Goal: Use online tool/utility: Utilize a website feature to perform a specific function

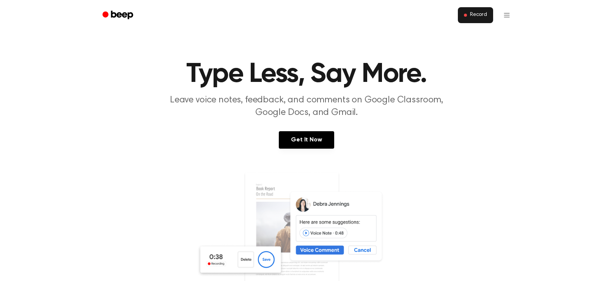
click at [473, 16] on span "Record" at bounding box center [478, 15] width 17 height 7
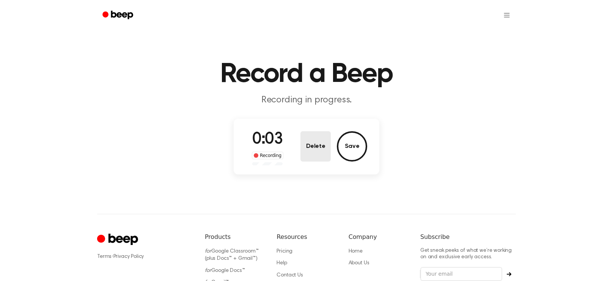
click at [313, 152] on button "Delete" at bounding box center [315, 146] width 30 height 30
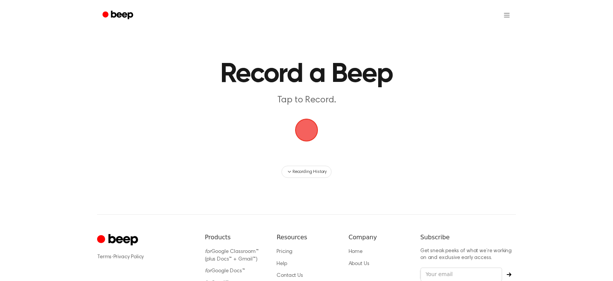
click at [117, 17] on icon "Beep" at bounding box center [118, 14] width 32 height 11
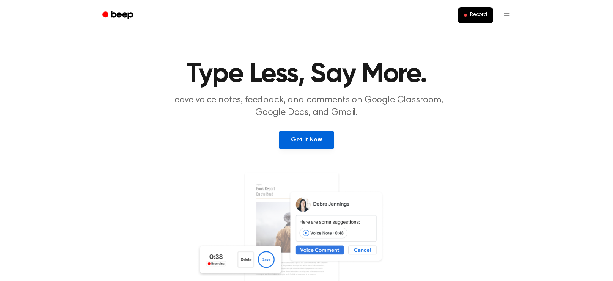
click at [315, 141] on link "Get It Now" at bounding box center [306, 139] width 55 height 17
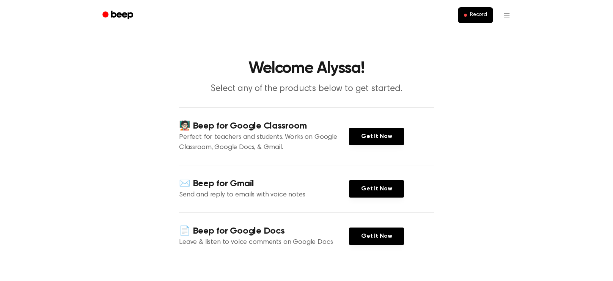
click at [125, 17] on icon "Beep" at bounding box center [118, 14] width 32 height 11
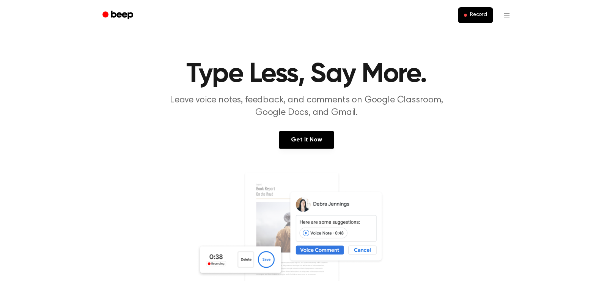
click at [475, 24] on ul "Record" at bounding box center [331, 15] width 370 height 18
click at [474, 20] on button "Record" at bounding box center [475, 15] width 35 height 16
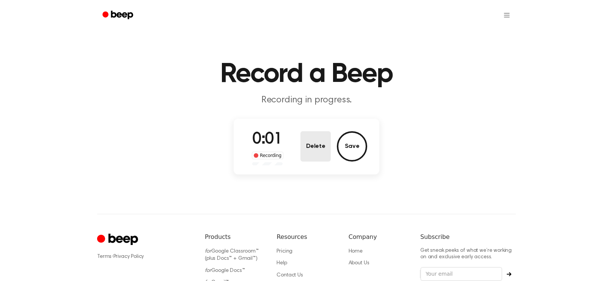
click at [313, 146] on button "Delete" at bounding box center [315, 146] width 30 height 30
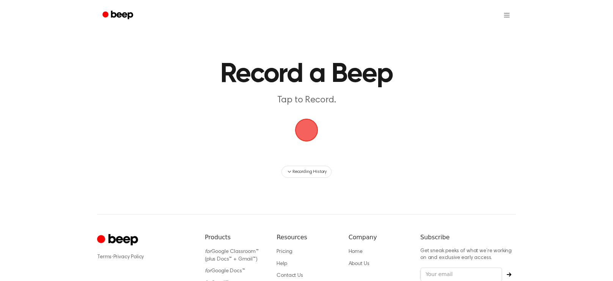
click at [308, 134] on span "button" at bounding box center [306, 130] width 23 height 23
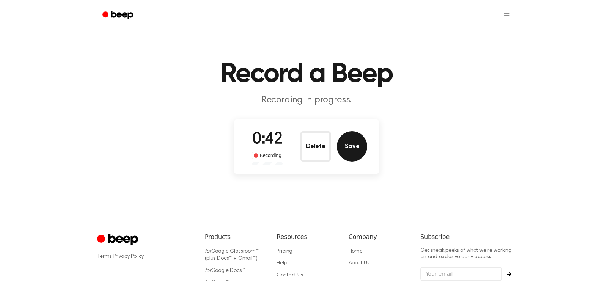
click at [348, 152] on button "Save" at bounding box center [352, 146] width 30 height 30
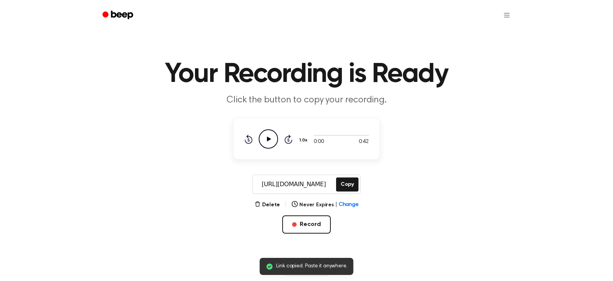
click at [262, 131] on circle at bounding box center [268, 139] width 19 height 19
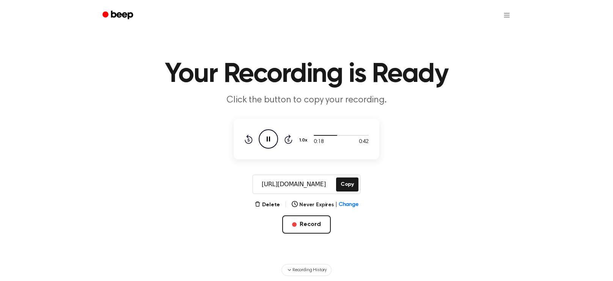
click at [276, 141] on icon "Pause Audio" at bounding box center [268, 138] width 19 height 19
click at [269, 206] on button "Delete" at bounding box center [267, 205] width 25 height 8
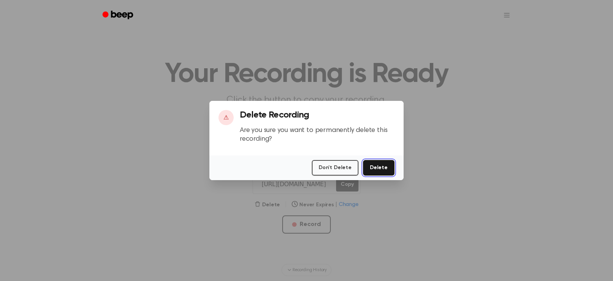
click at [380, 165] on button "Delete" at bounding box center [378, 168] width 31 height 16
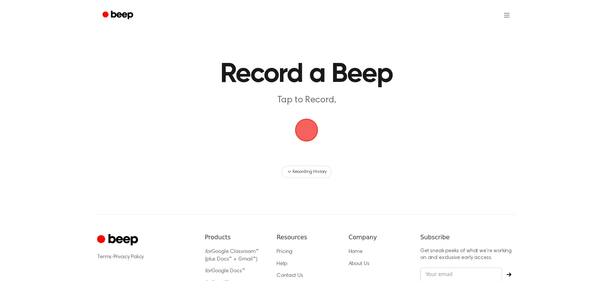
click at [307, 123] on span "button" at bounding box center [306, 130] width 36 height 36
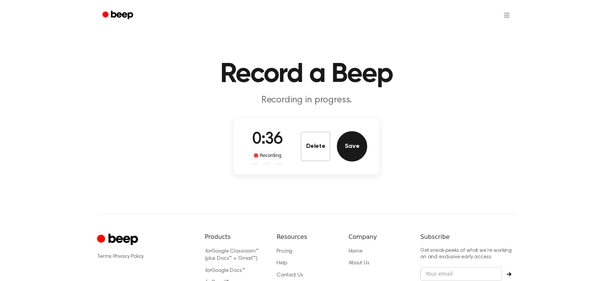
click at [356, 151] on button "Save" at bounding box center [352, 146] width 30 height 30
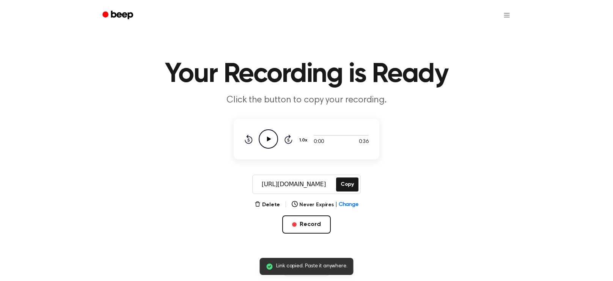
click at [274, 143] on icon "Play Audio" at bounding box center [268, 138] width 19 height 19
click at [354, 186] on button "Copy" at bounding box center [347, 185] width 22 height 14
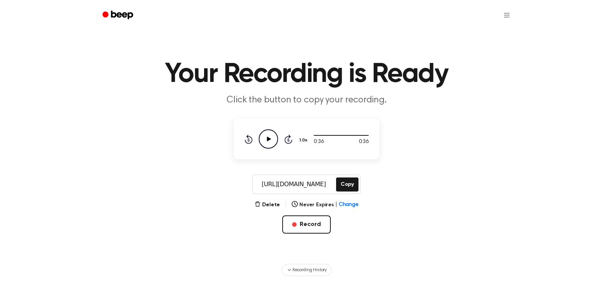
click at [270, 139] on icon at bounding box center [269, 139] width 4 height 5
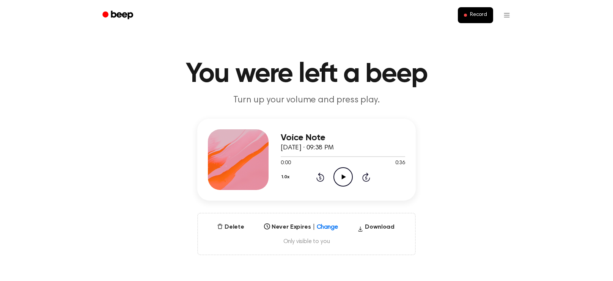
click at [346, 171] on icon "Play Audio" at bounding box center [342, 176] width 19 height 19
